Goal: Task Accomplishment & Management: Use online tool/utility

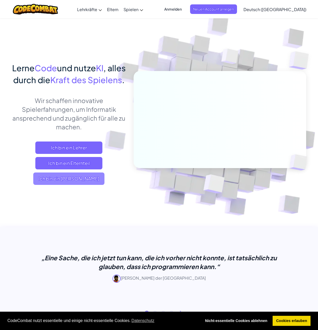
click at [85, 185] on span "Ich bin ein [PERSON_NAME]" at bounding box center [68, 178] width 71 height 12
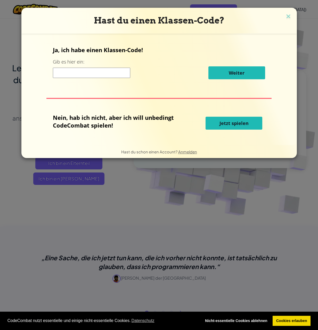
click at [238, 124] on span "Jetzt spielen" at bounding box center [234, 123] width 29 height 6
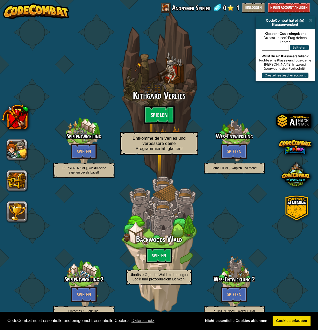
select select "de-DE"
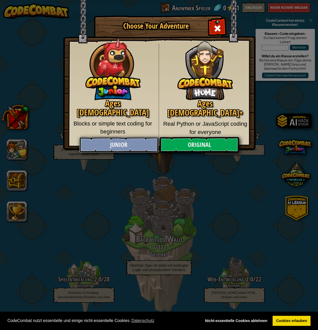
click at [119, 144] on link "Junior" at bounding box center [118, 144] width 79 height 15
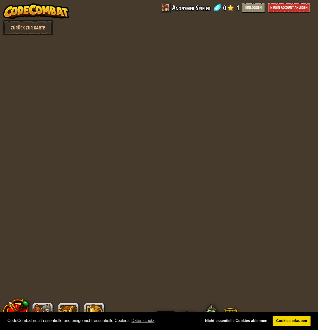
select select "de-DE"
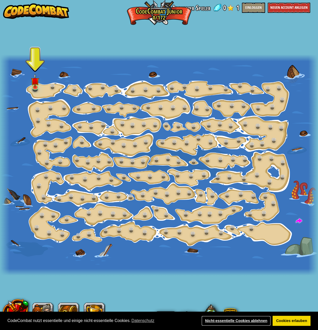
click at [247, 320] on link "Nicht-essentielle Cookies ablehnen" at bounding box center [235, 321] width 69 height 10
